Goal: Information Seeking & Learning: Find specific fact

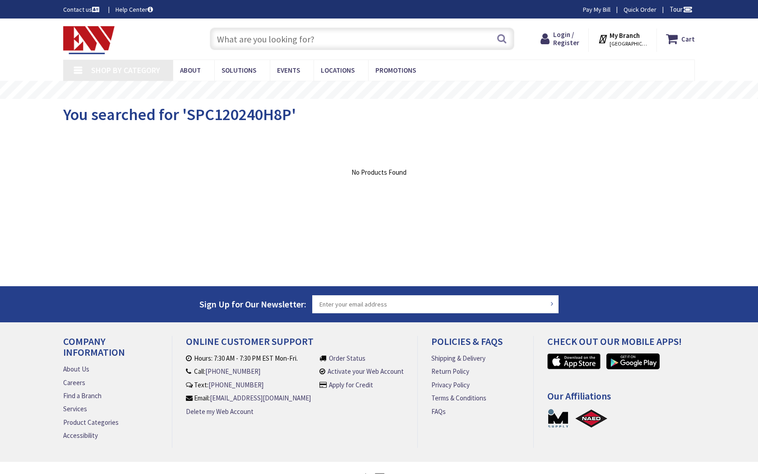
type input "[PERSON_NAME] Muliner Playground, [PERSON_NAME] Ave &, [STREET_ADDRESS]"
